Goal: Navigation & Orientation: Find specific page/section

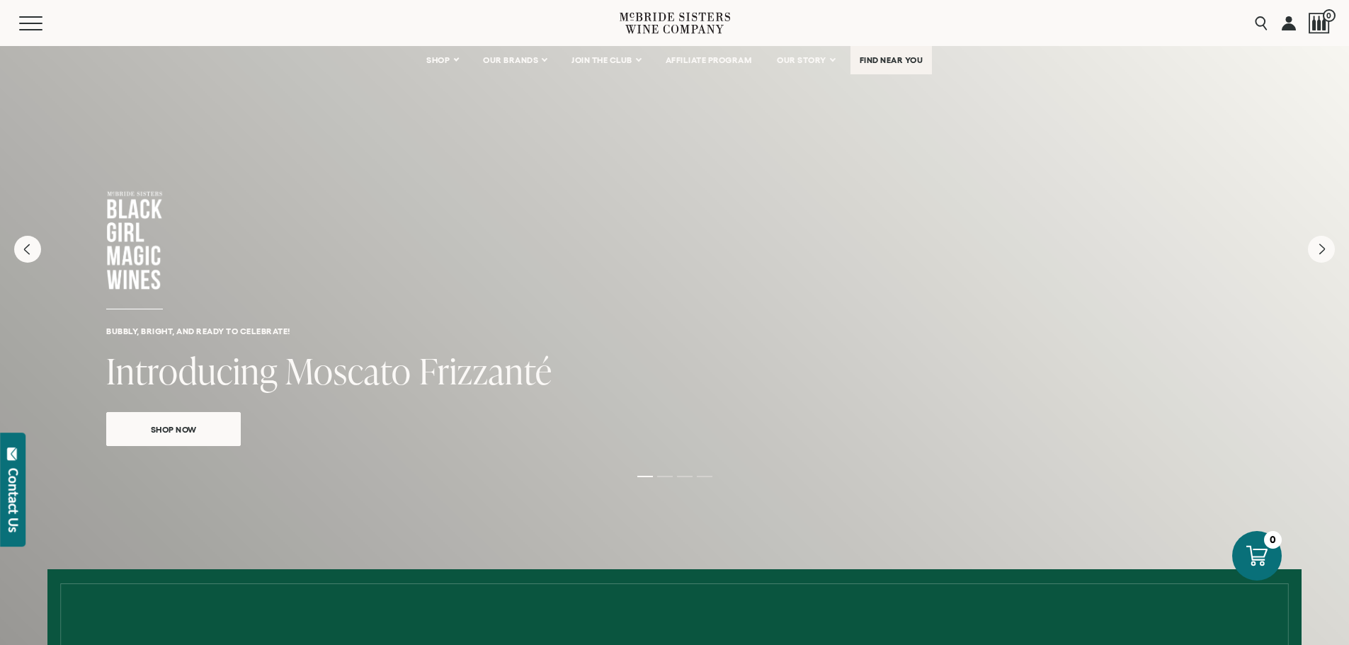
click at [869, 69] on link "FIND NEAR YOU" at bounding box center [892, 60] width 82 height 28
